Goal: Complete application form

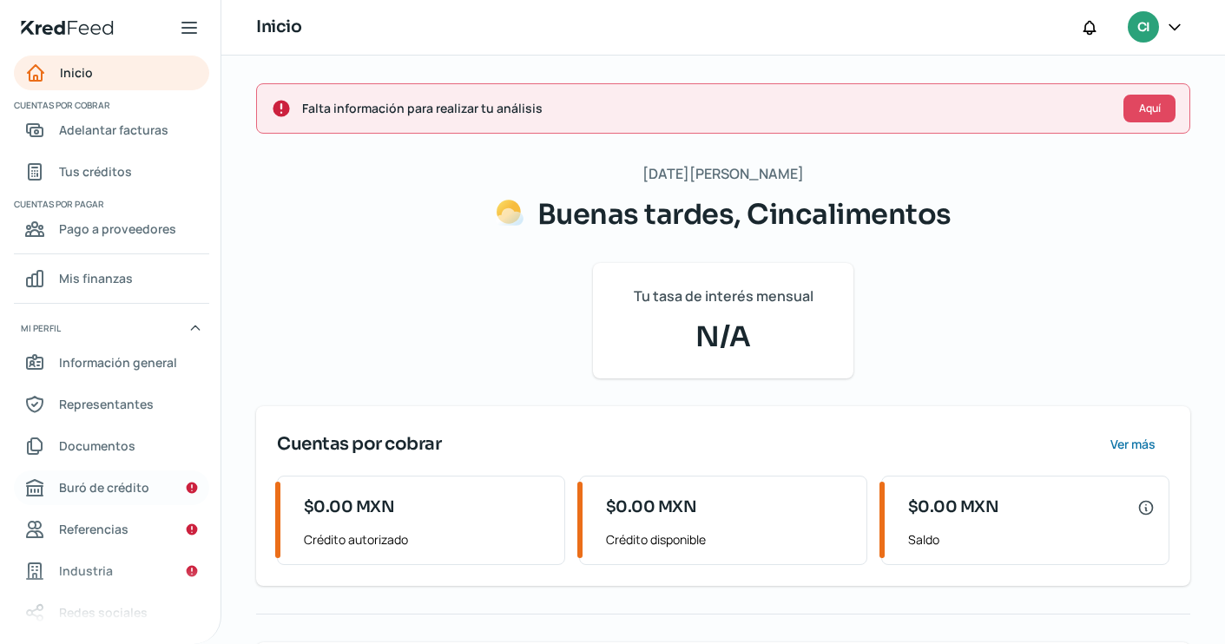
click at [88, 488] on span "Buró de crédito" at bounding box center [104, 488] width 90 height 22
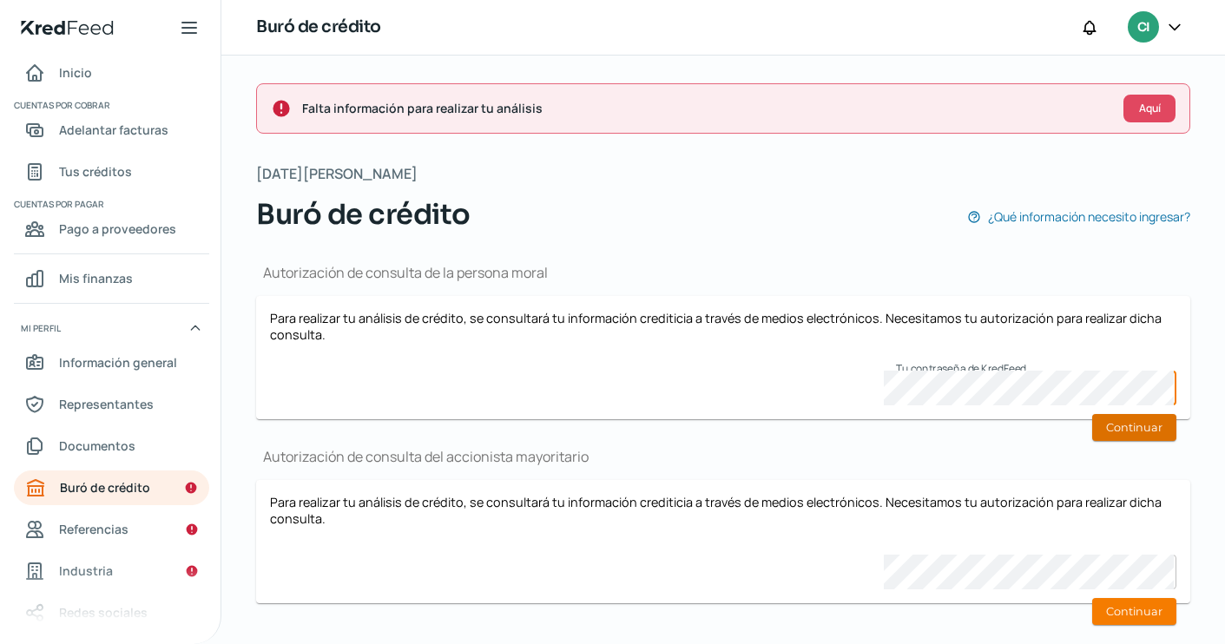
click at [1132, 433] on button "Continuar" at bounding box center [1134, 427] width 84 height 27
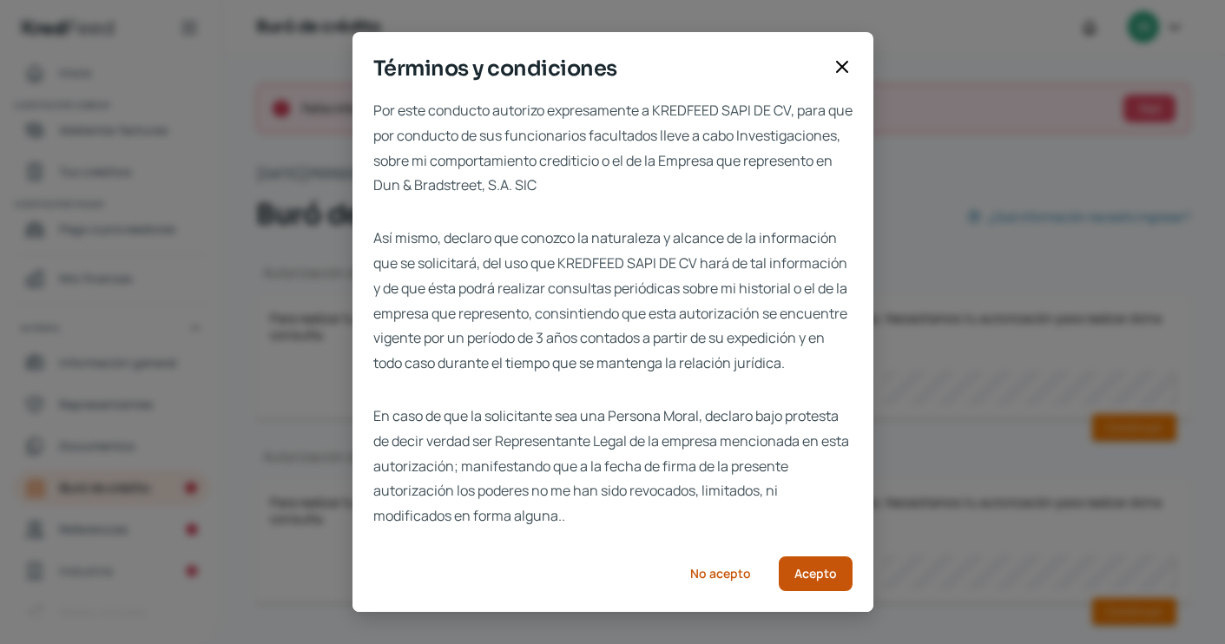
click at [812, 591] on button "Acepto" at bounding box center [816, 574] width 74 height 35
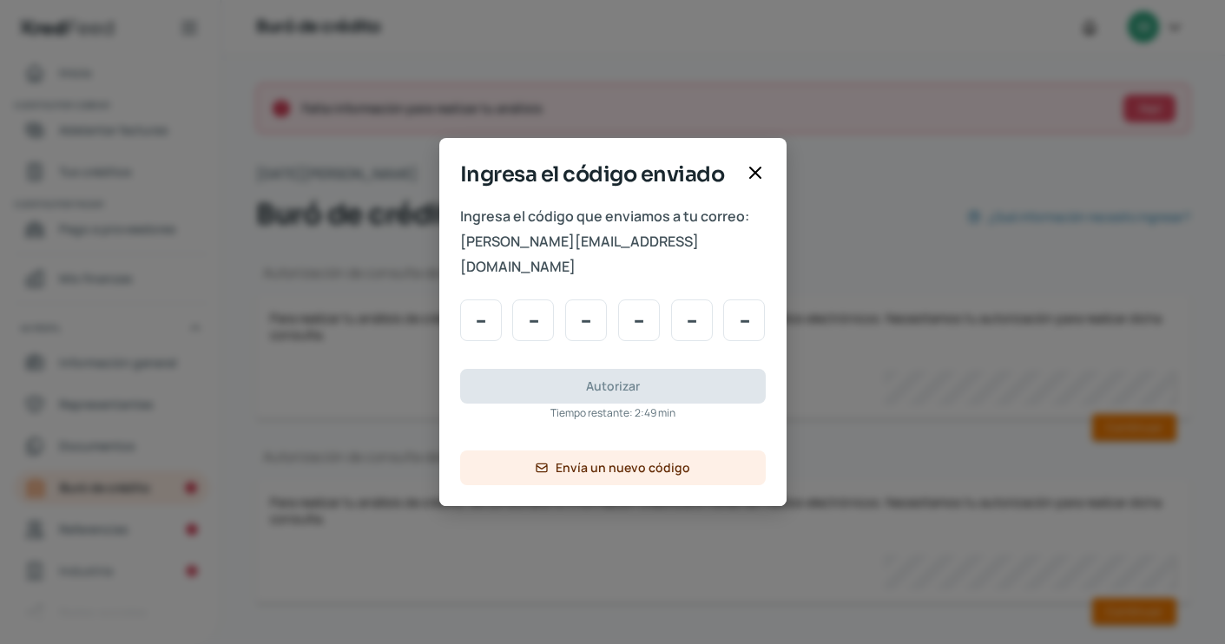
click at [755, 182] on icon at bounding box center [755, 172] width 21 height 21
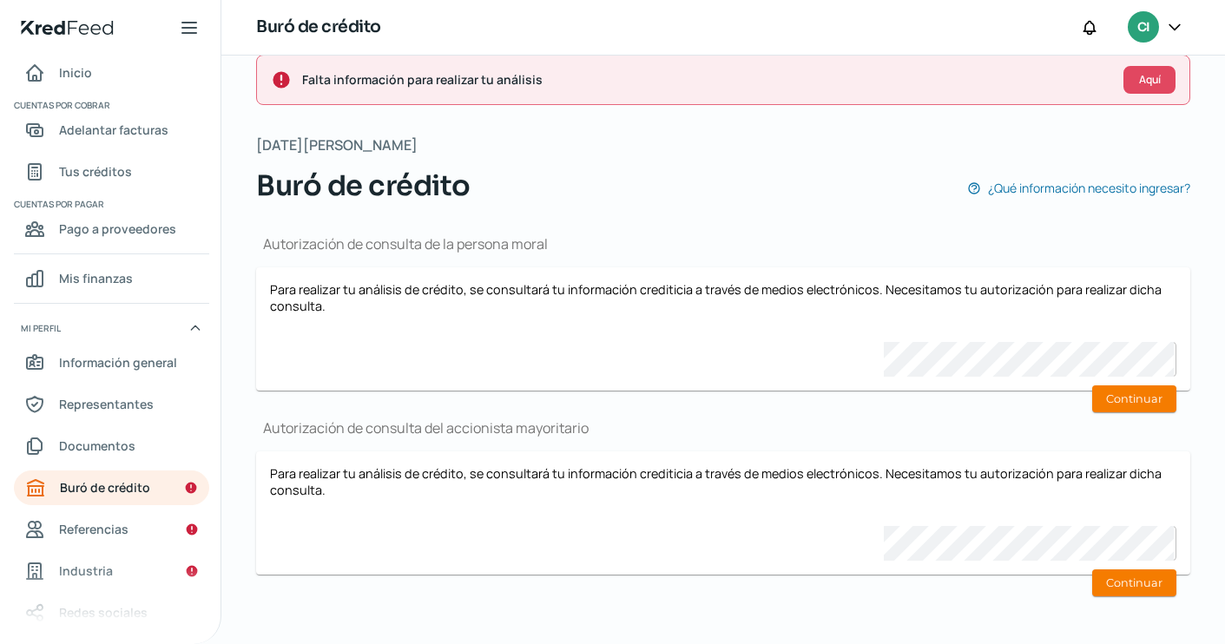
scroll to position [28, 0]
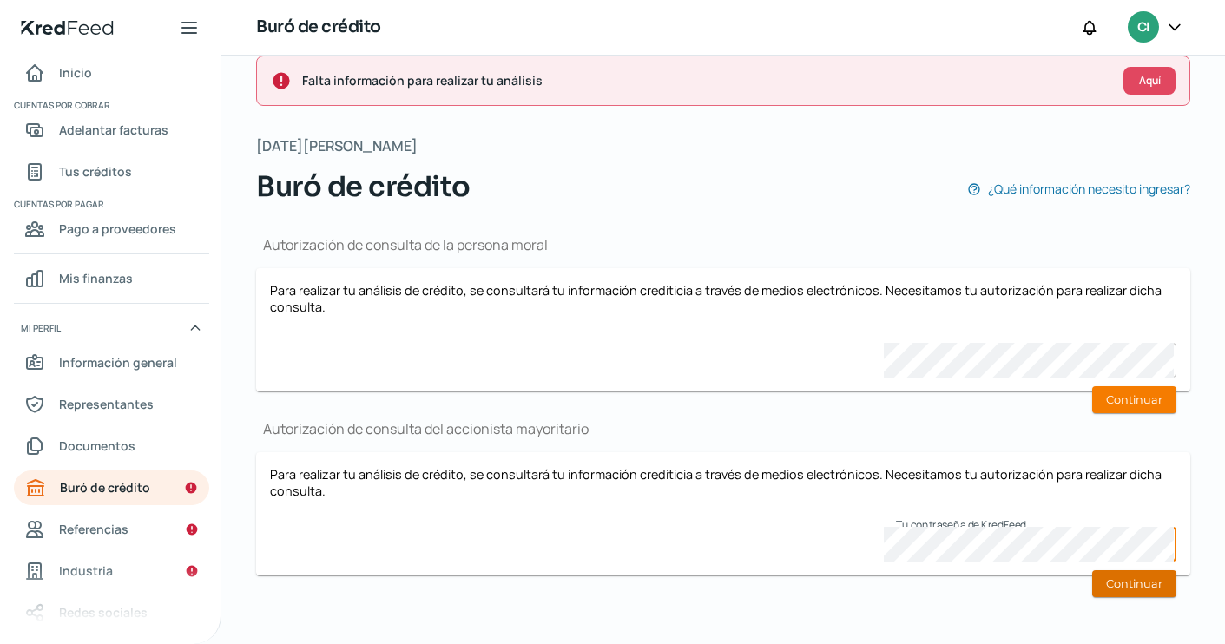
click at [1119, 581] on button "Continuar" at bounding box center [1134, 584] width 84 height 27
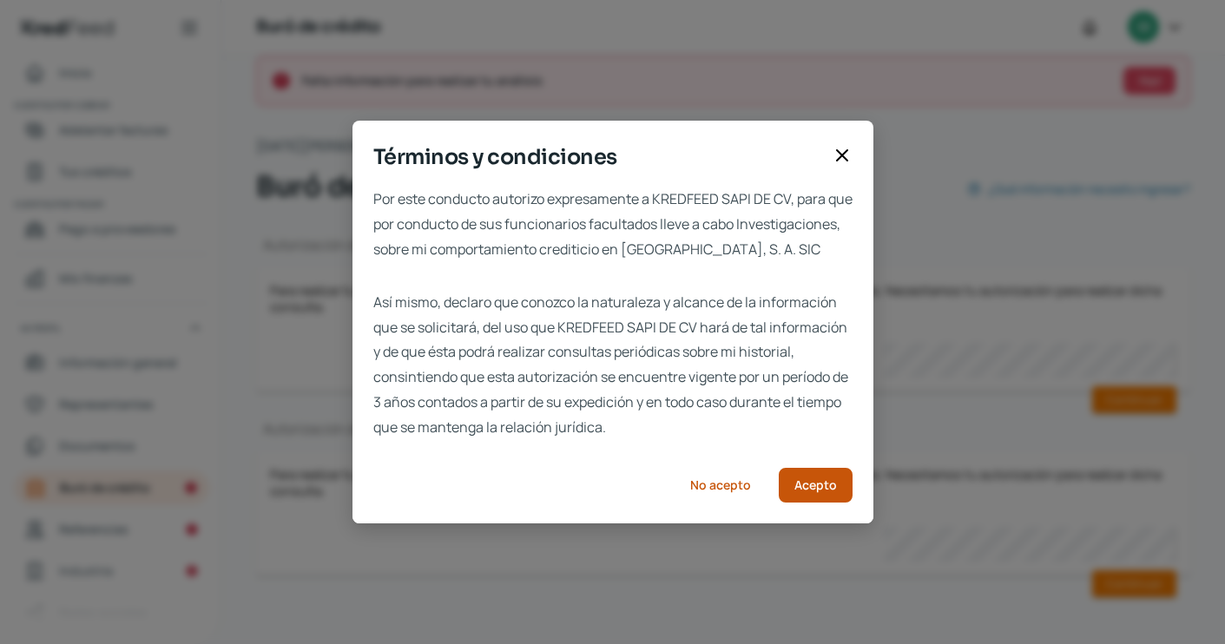
click at [829, 492] on span "Acepto" at bounding box center [816, 485] width 43 height 12
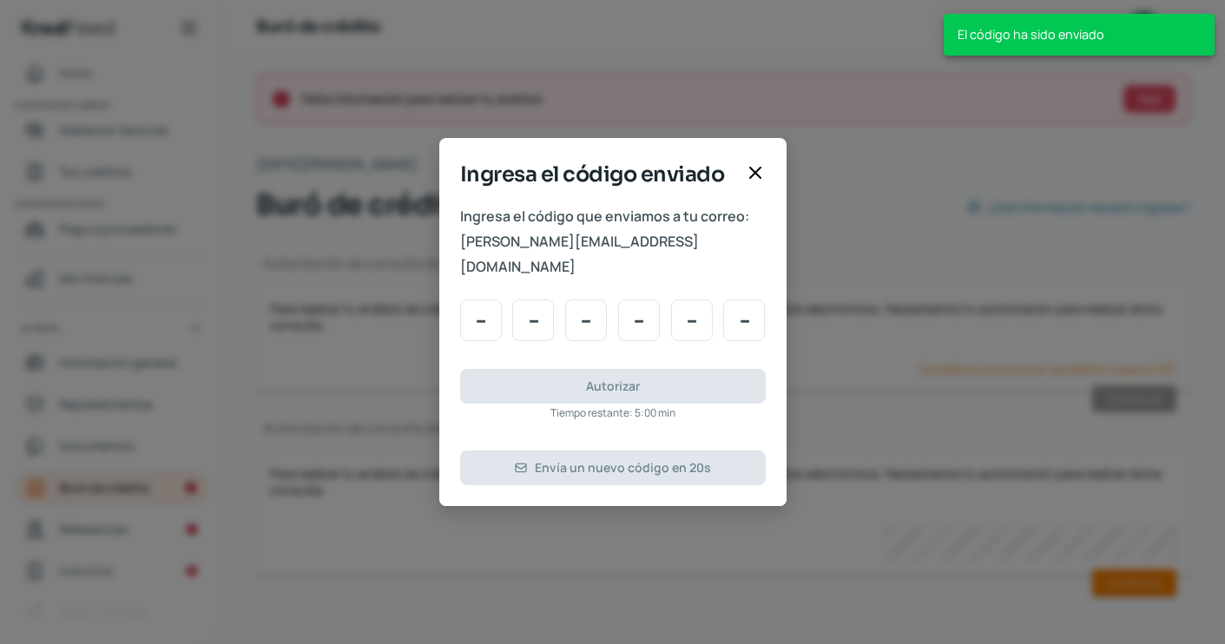
scroll to position [9, 0]
click at [757, 182] on icon at bounding box center [755, 172] width 21 height 21
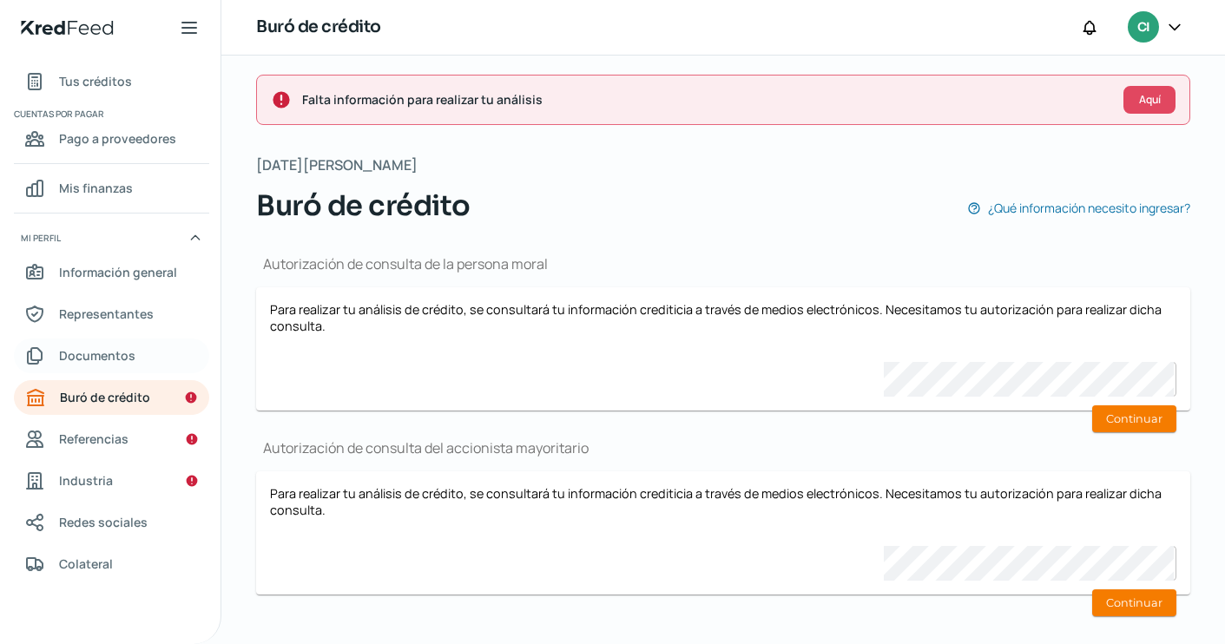
scroll to position [90, 0]
click at [123, 346] on span "Documentos" at bounding box center [97, 356] width 76 height 22
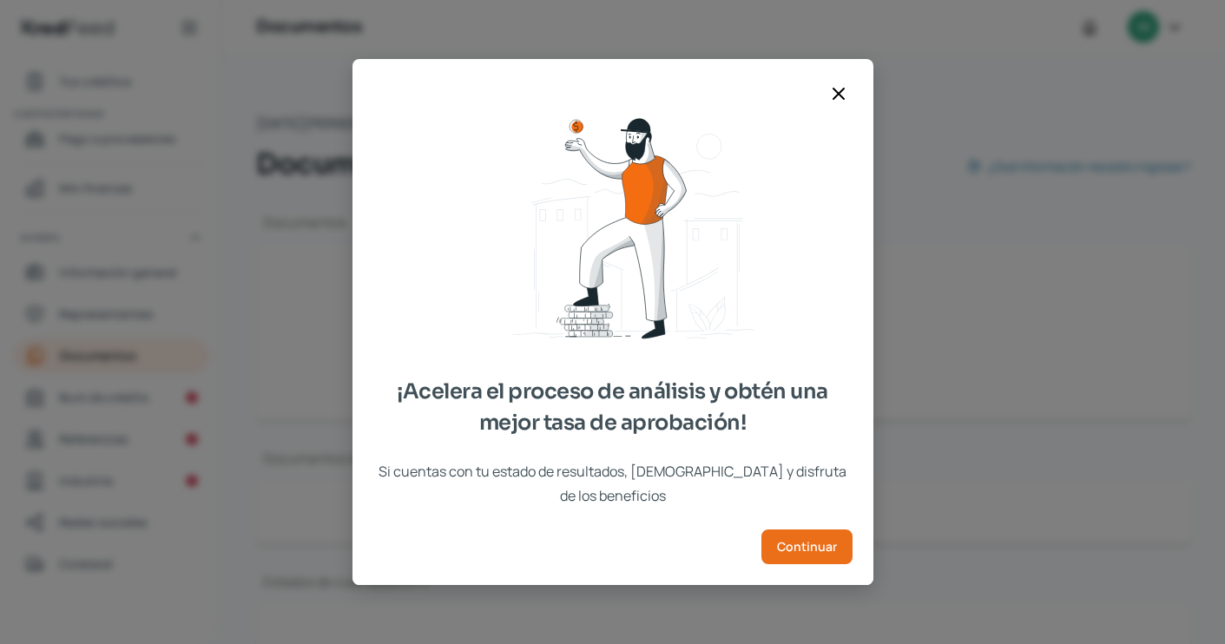
type input "3. Cinca CSF [DATE].pdf"
type input "667768B9-3FAB-4E8C-AFDB-94E921882753-gema.pdf"
type input "35BD92D1-F037-43BE-8AF2-D46217151248-gema.pdf"
type input "B1DD230A-7D28-4EBC-9A88-6D0CAFE5593A-gema.pdf"
type input "[DATE]´25.pdf"
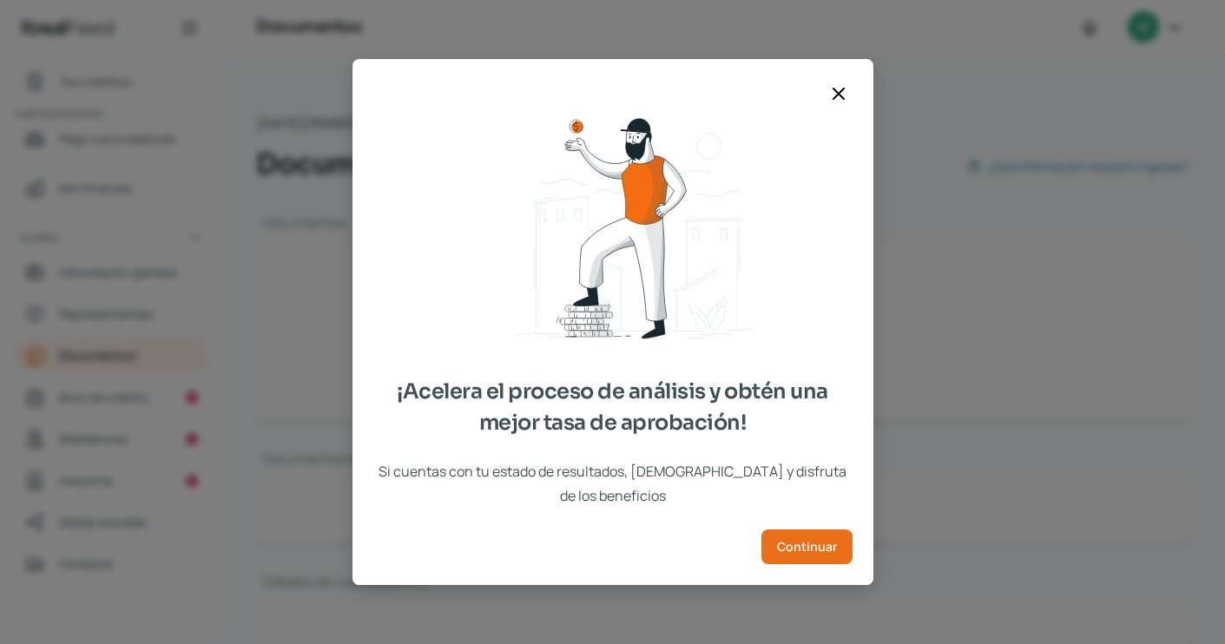
type input "Jun´25.pdf"
type input "May´25.pdf"
type input "[DATE]´25-S.pdf"
type input "Jun´25-S.pdf"
type input "May´25-S.pdf"
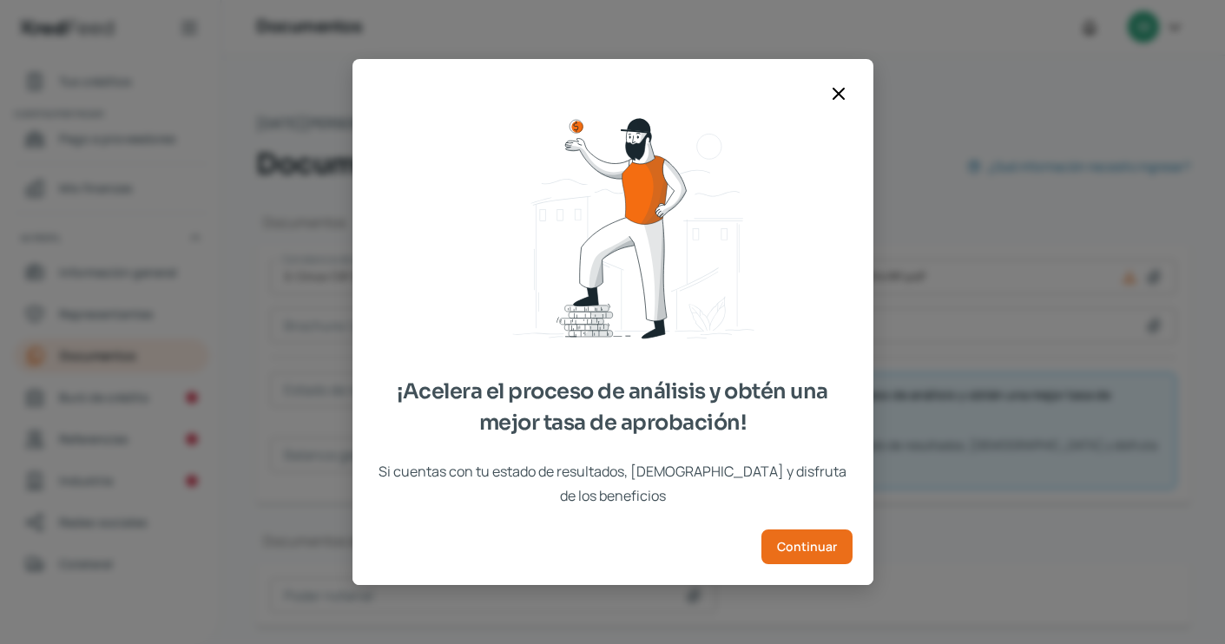
click at [839, 100] on icon at bounding box center [838, 93] width 21 height 21
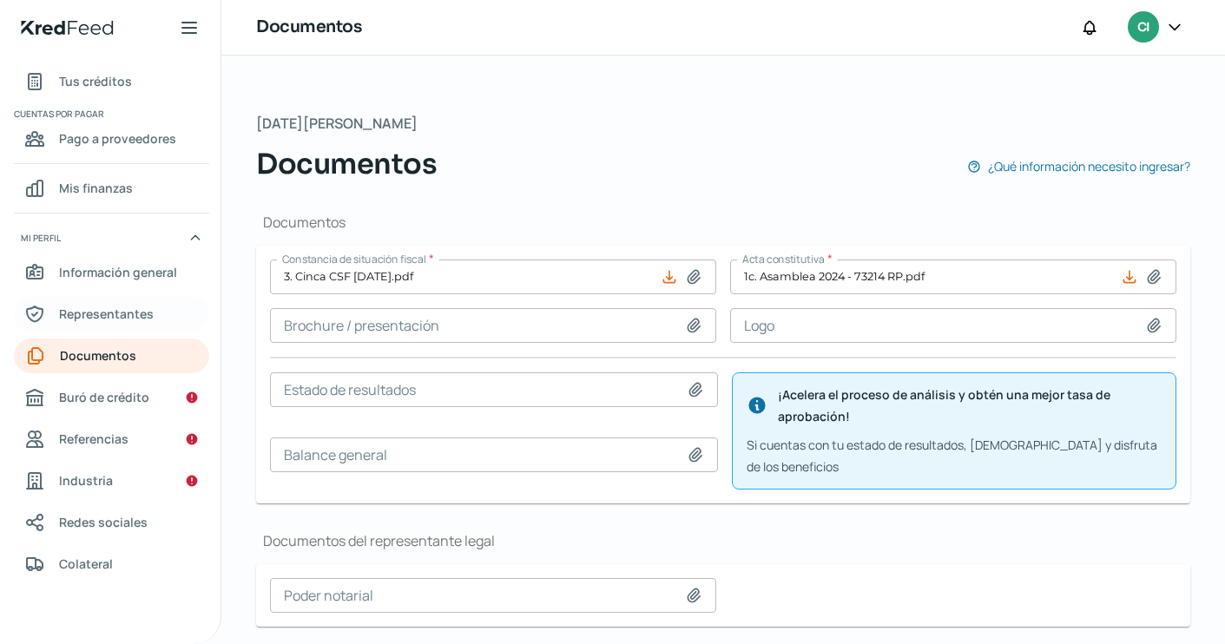
click at [122, 319] on span "Representantes" at bounding box center [106, 314] width 95 height 22
